Goal: Information Seeking & Learning: Find specific fact

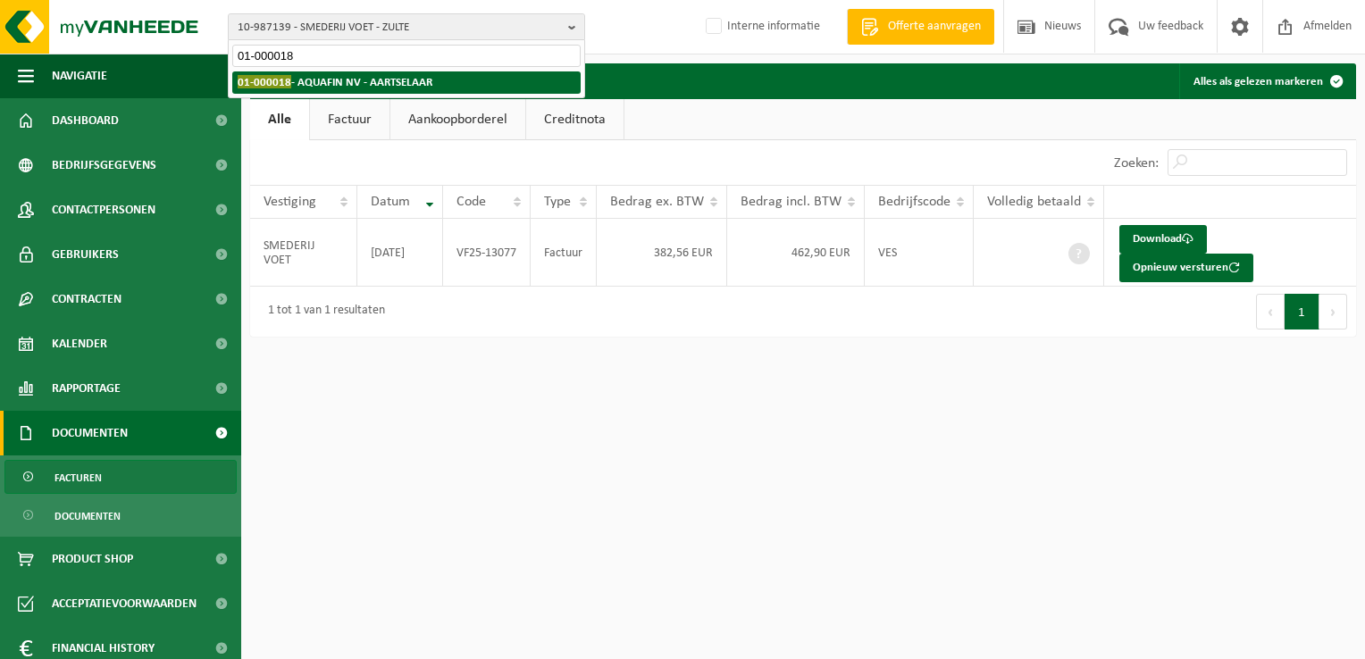
type input "01-000018"
click at [310, 79] on strong "01-000018 - AQUAFIN NV - AARTSELAAR" at bounding box center [335, 81] width 195 height 13
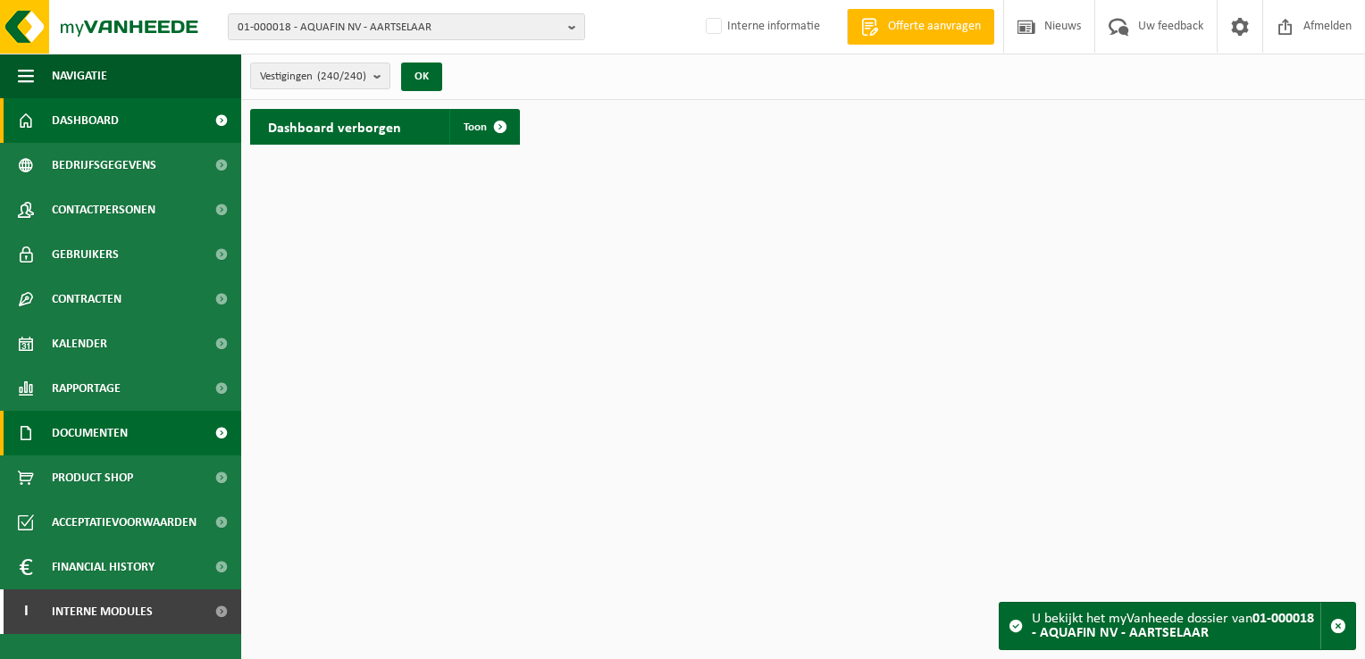
click at [125, 424] on span "Documenten" at bounding box center [90, 433] width 76 height 45
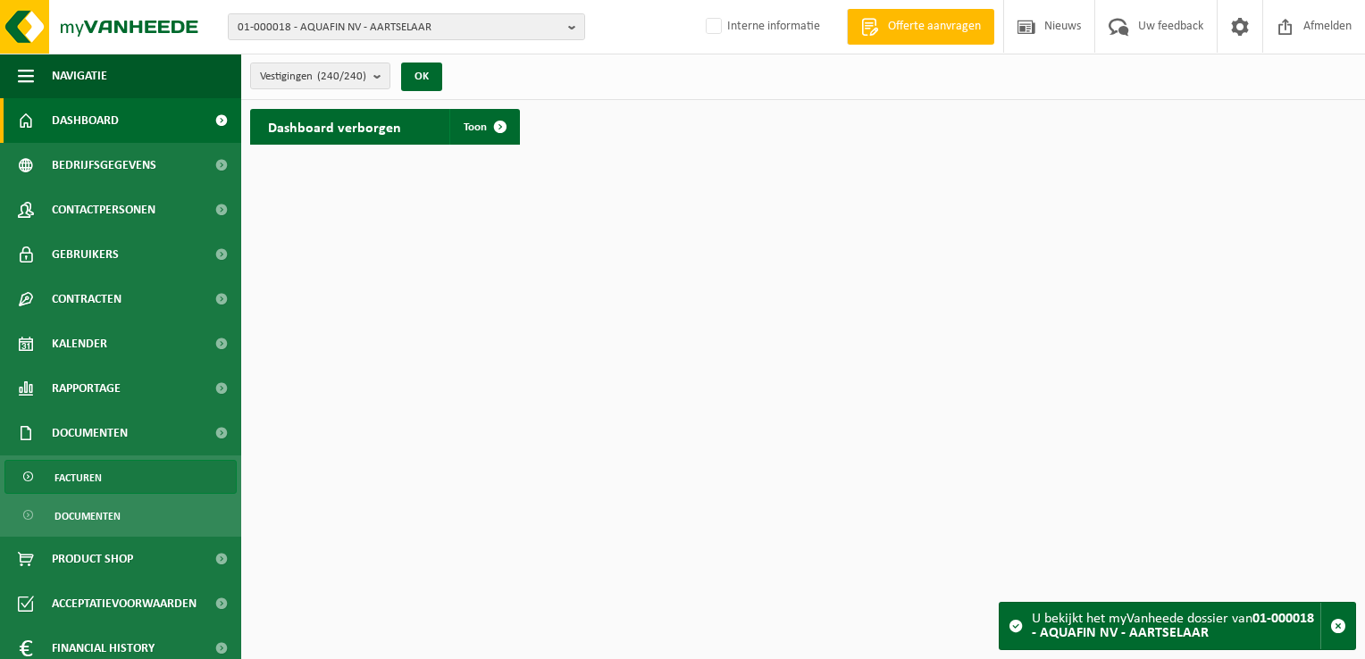
click at [104, 468] on link "Facturen" at bounding box center [120, 477] width 232 height 34
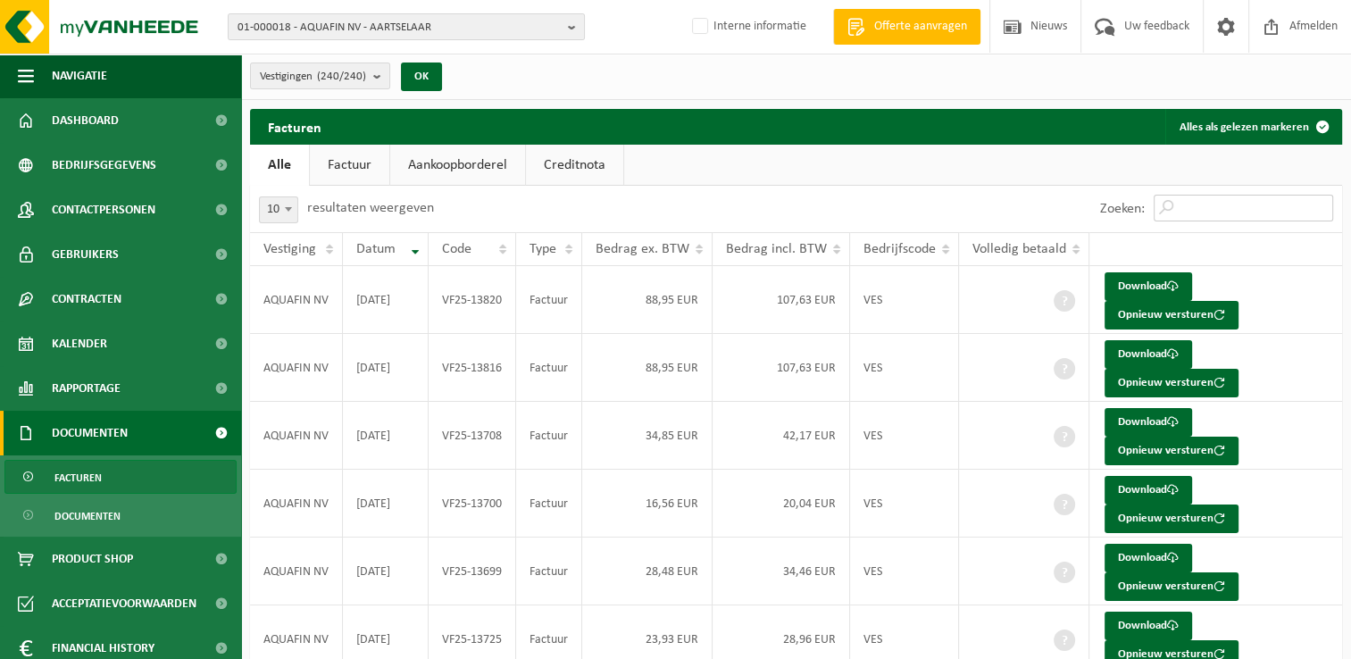
drag, startPoint x: 1221, startPoint y: 211, endPoint x: 1197, endPoint y: 152, distance: 63.7
click at [1221, 211] on input "Zoeken:" at bounding box center [1244, 208] width 180 height 27
paste input "VF25-079128"
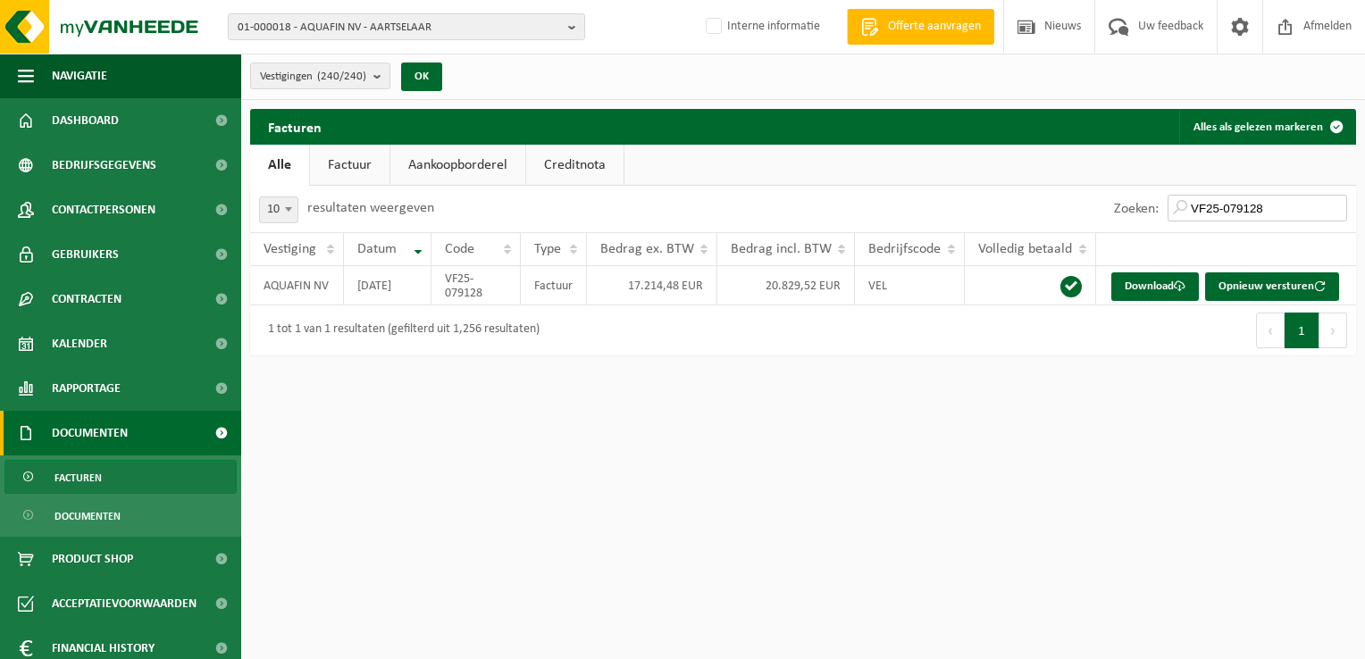
click at [1266, 200] on input "VF25-079128" at bounding box center [1257, 208] width 180 height 27
drag, startPoint x: 1275, startPoint y: 202, endPoint x: 1090, endPoint y: 149, distance: 193.1
click at [1105, 159] on div "Facturen Alles als gelezen markeren Even geduld. Door de grote hoeveelheid gege…" at bounding box center [803, 236] width 1124 height 255
paste input "542"
type input "VF25-079542"
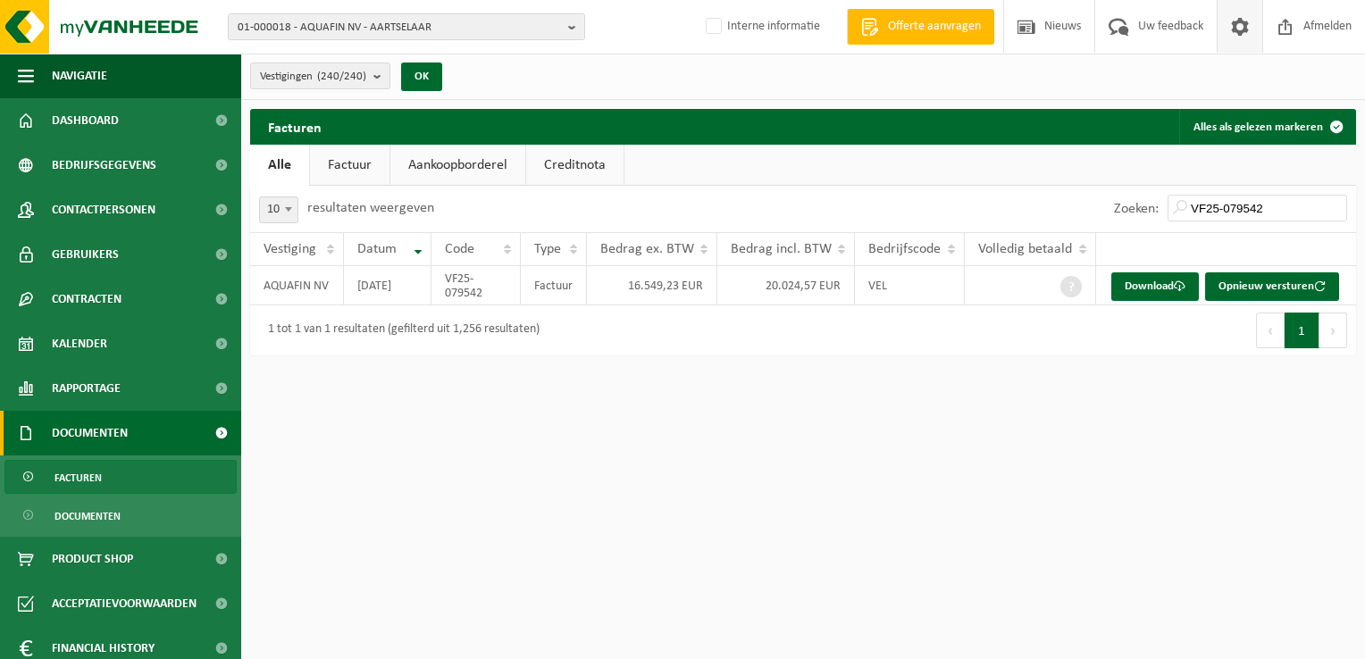
click at [1233, 24] on span at bounding box center [1239, 26] width 27 height 53
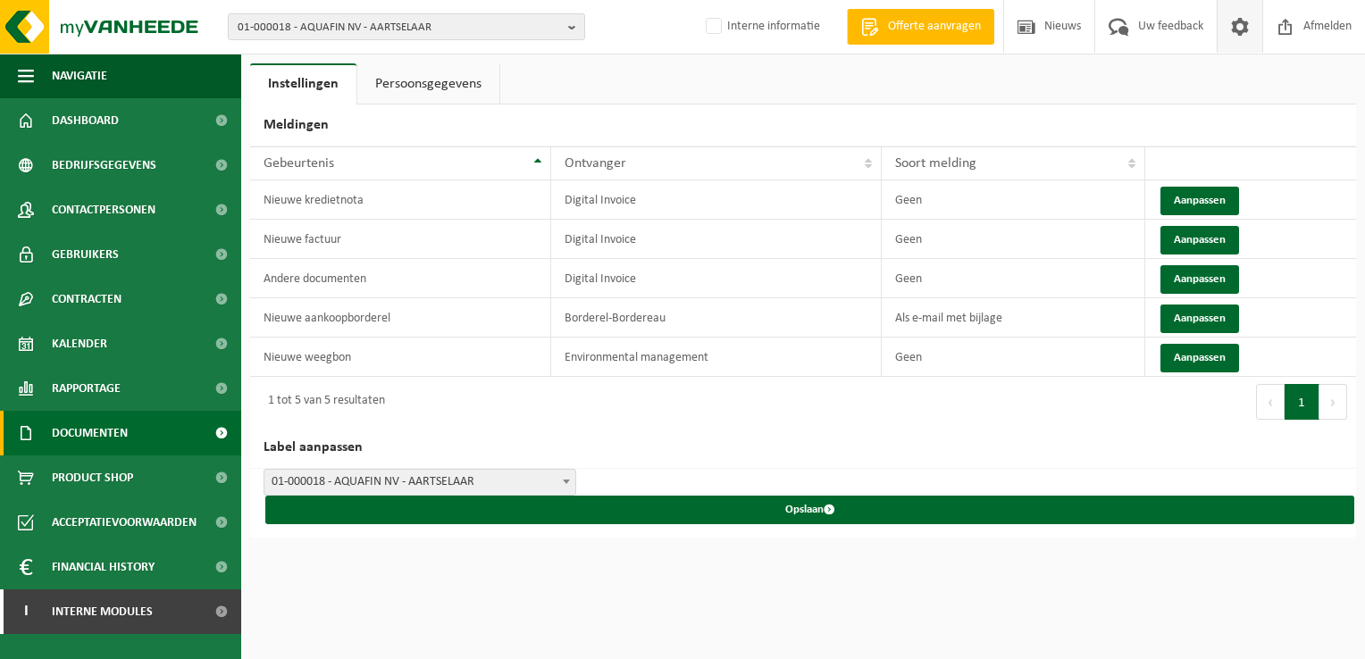
click at [113, 432] on span "Documenten" at bounding box center [90, 433] width 76 height 45
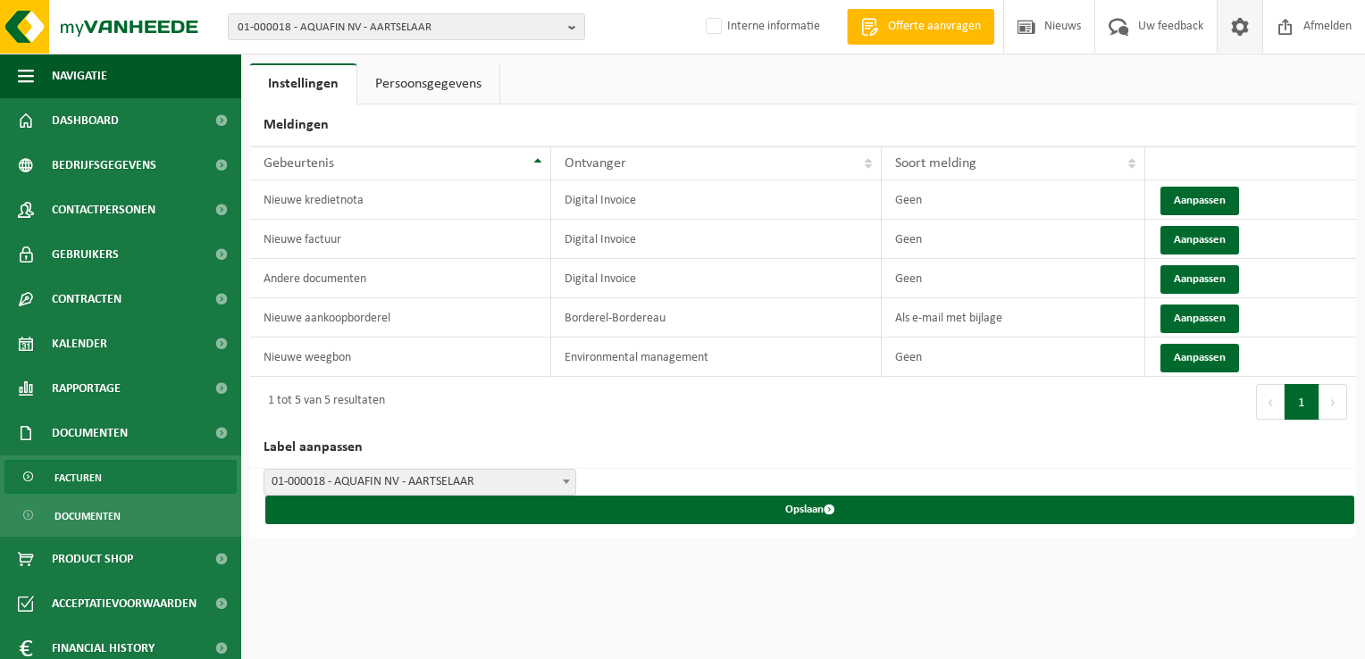
click at [135, 478] on link "Facturen" at bounding box center [120, 477] width 232 height 34
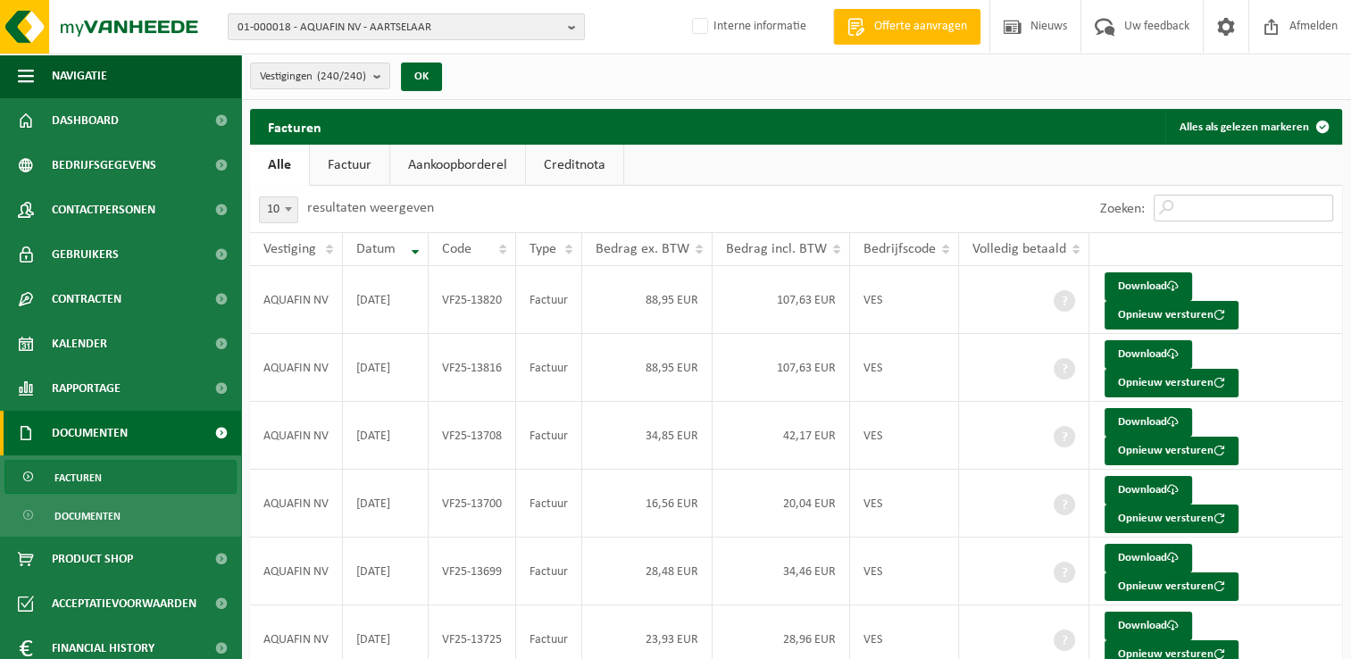
click at [1208, 209] on input "Zoeken:" at bounding box center [1244, 208] width 180 height 27
paste input "VC25-002332"
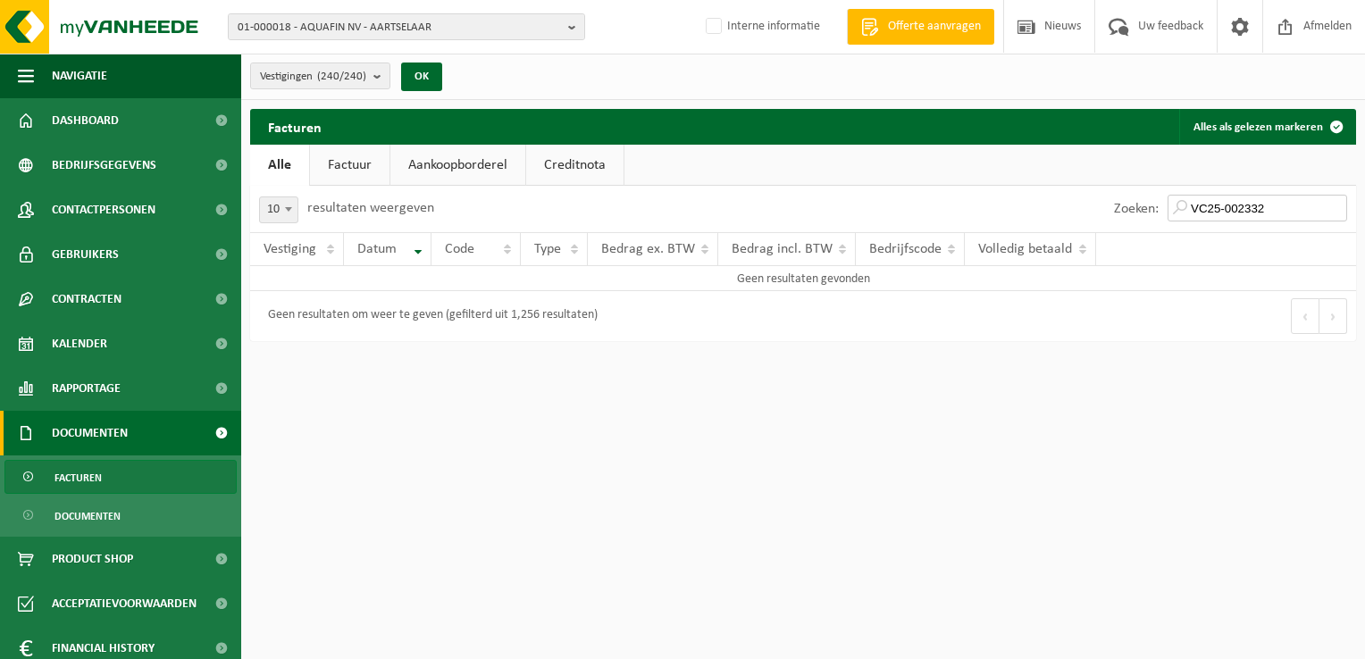
type input "VC25-002332"
click at [357, 166] on link "Factuur" at bounding box center [349, 165] width 79 height 41
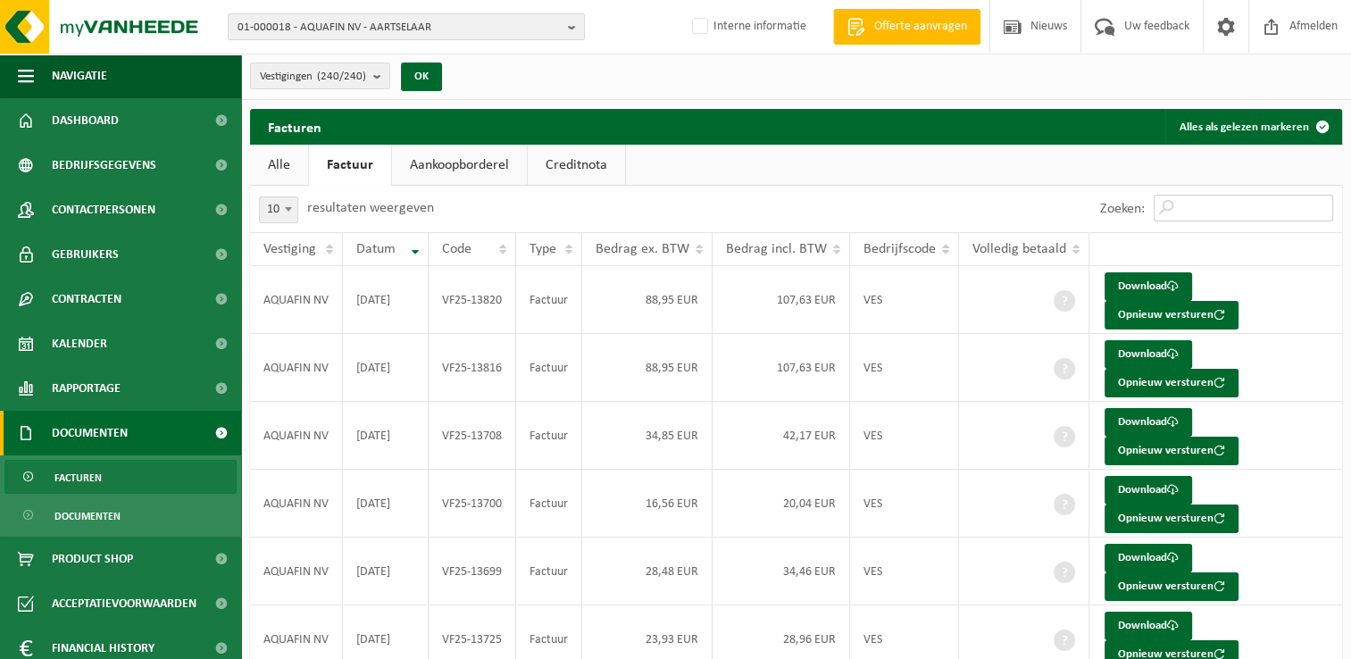
click at [1191, 212] on input "Zoeken:" at bounding box center [1244, 208] width 180 height 27
paste input "VC25-002332"
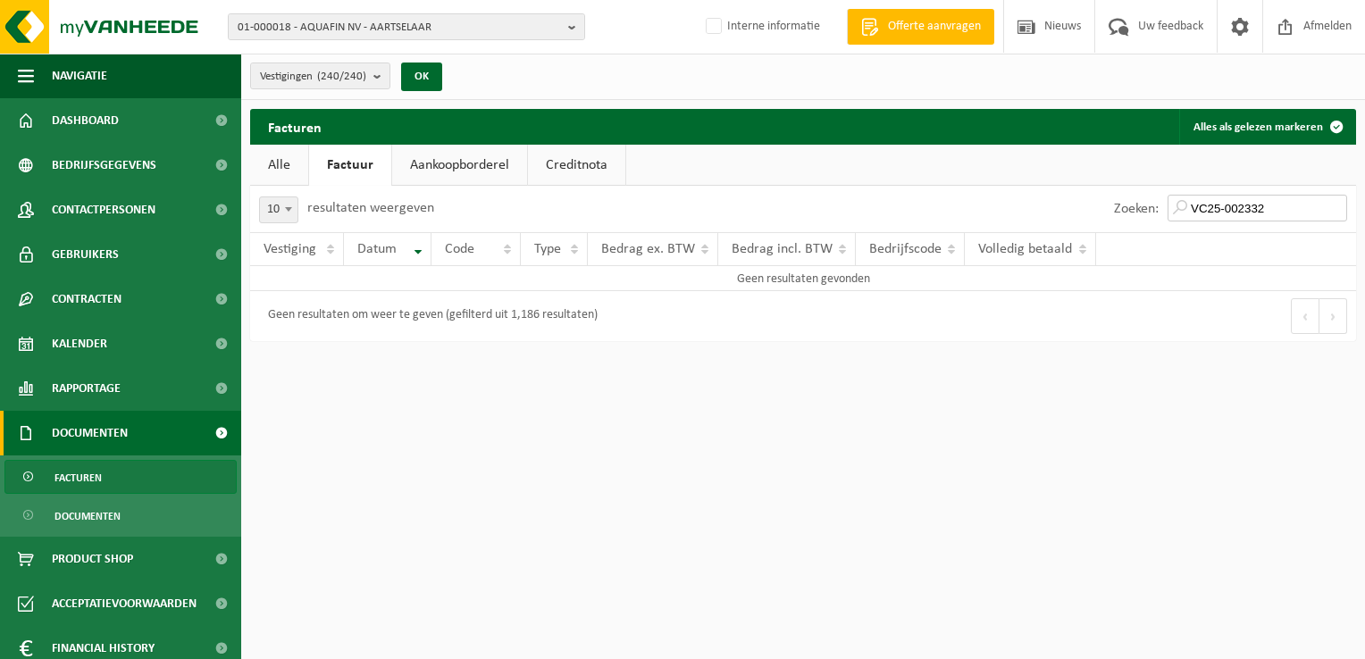
click at [1253, 207] on input "VC25-002332" at bounding box center [1257, 208] width 180 height 27
type input "VC25-002232"
drag, startPoint x: 1266, startPoint y: 213, endPoint x: 1275, endPoint y: 212, distance: 9.0
click at [1266, 213] on input "VC25-002232" at bounding box center [1257, 208] width 180 height 27
click at [449, 170] on link "Aankoopborderel" at bounding box center [459, 165] width 135 height 41
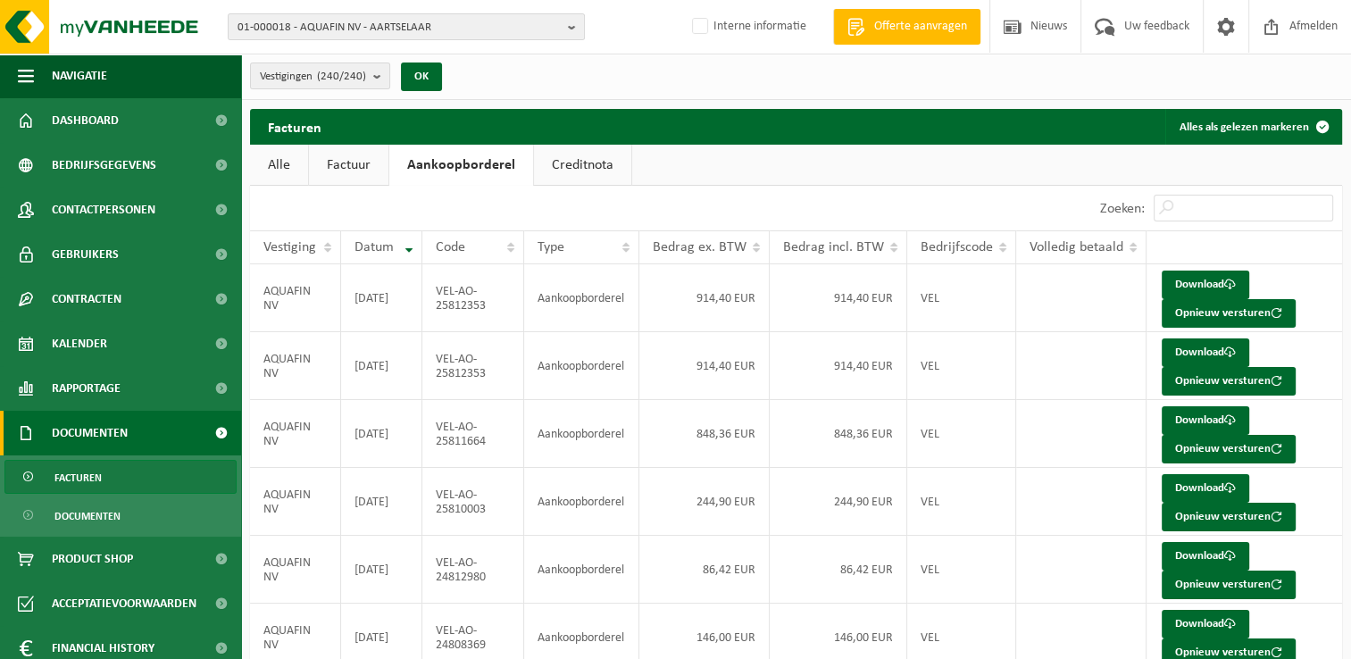
click at [577, 157] on link "Creditnota" at bounding box center [582, 165] width 97 height 41
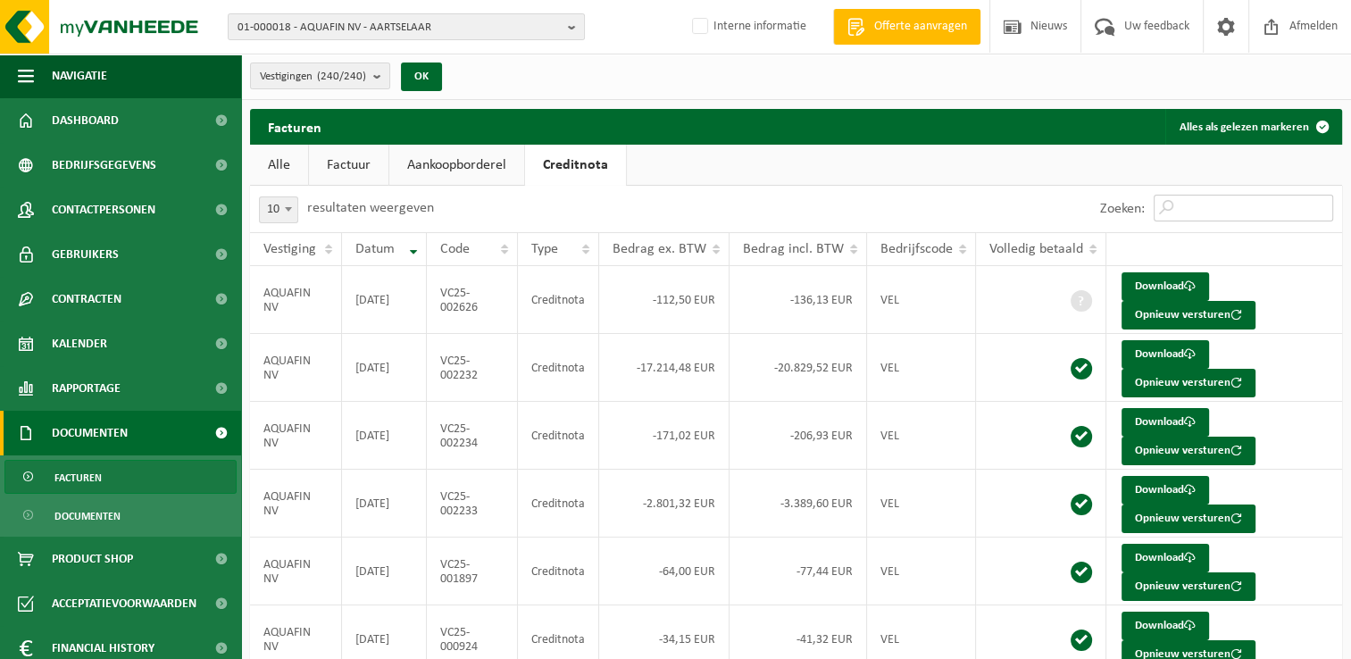
click at [1175, 199] on input "Zoeken:" at bounding box center [1244, 208] width 180 height 27
